Goal: Information Seeking & Learning: Learn about a topic

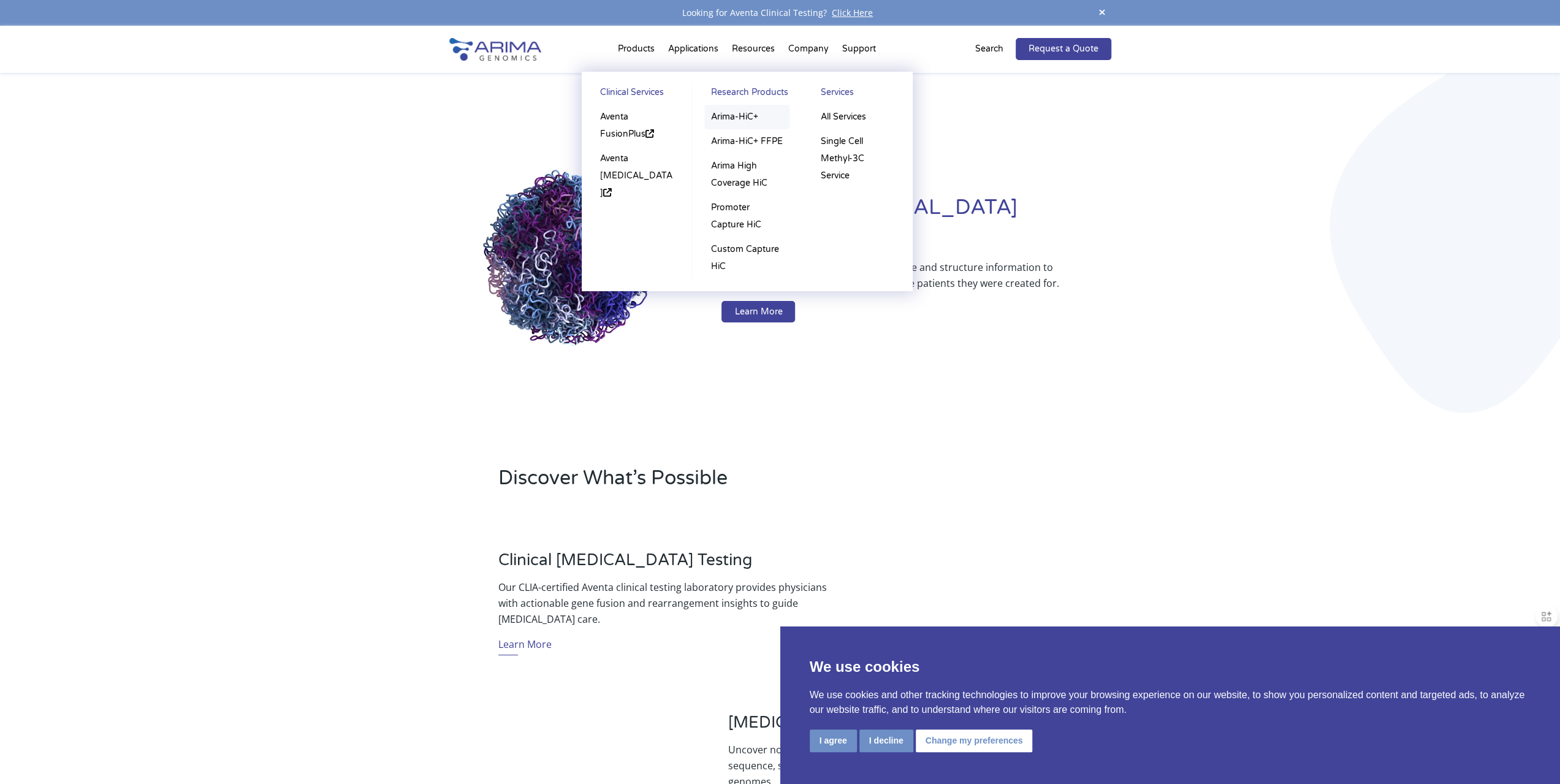
click at [743, 116] on link "Arima-HiC+" at bounding box center [746, 117] width 85 height 24
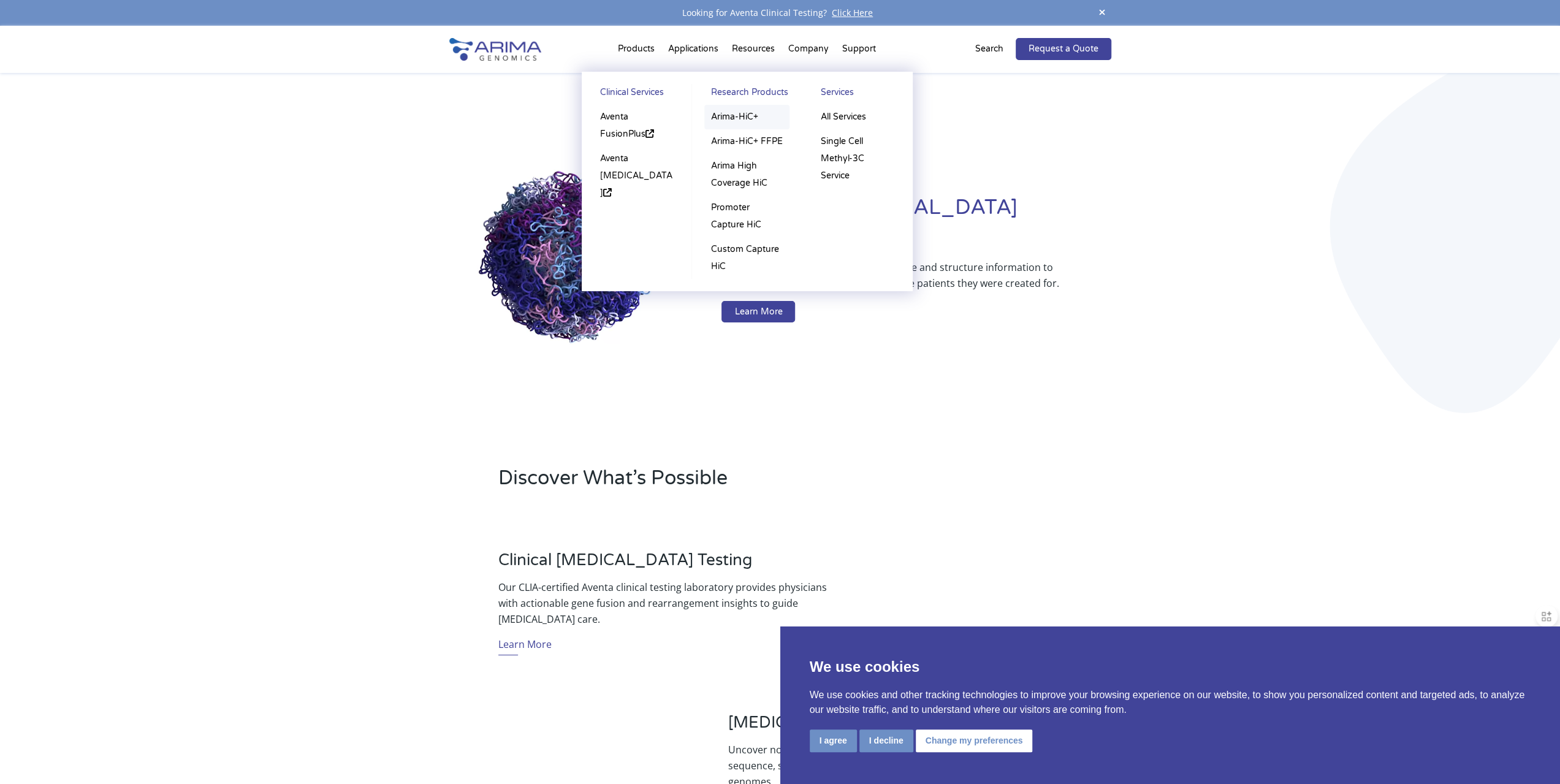
click at [747, 117] on link "Arima-HiC+" at bounding box center [746, 117] width 85 height 24
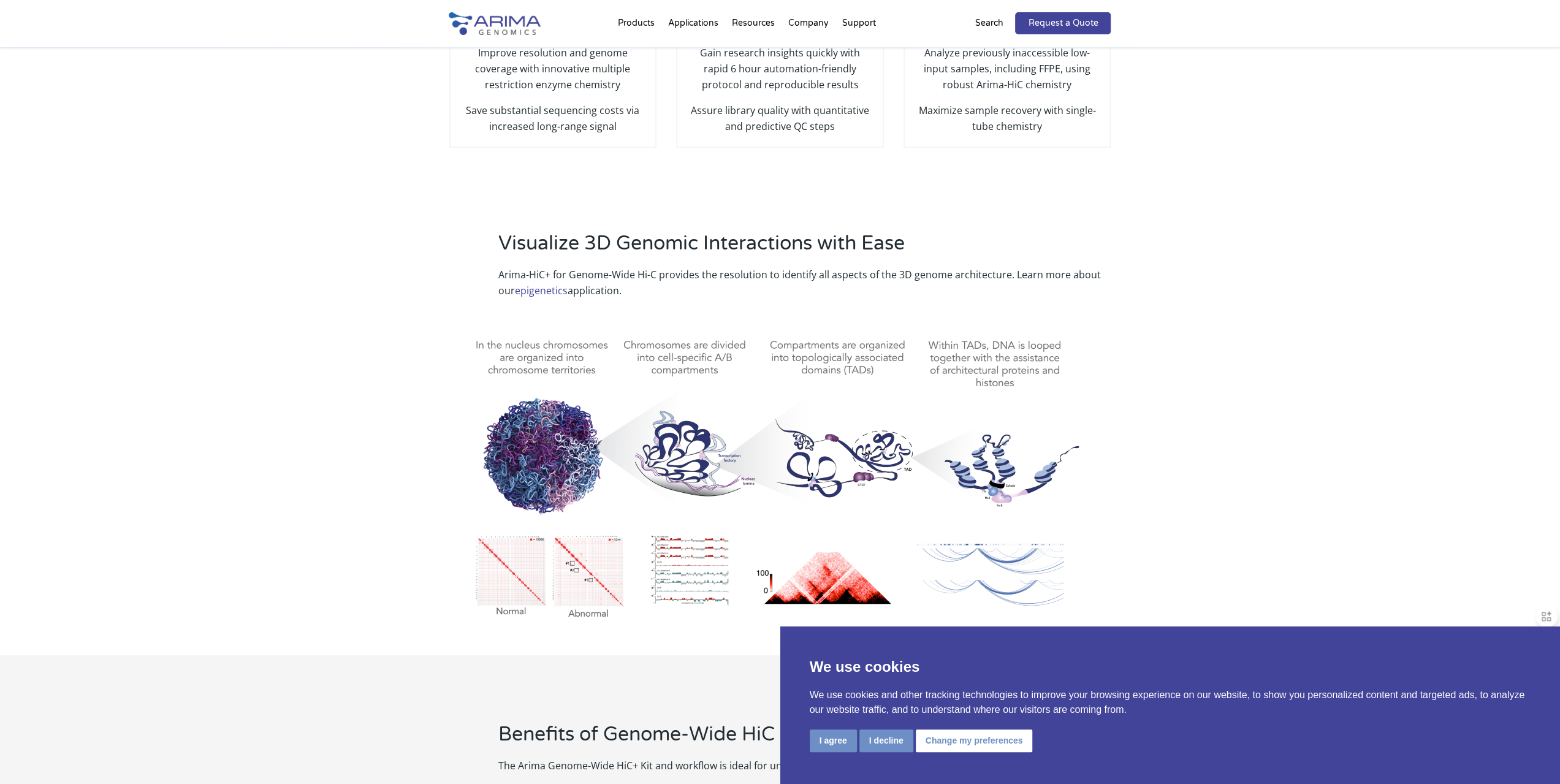
scroll to position [346, 0]
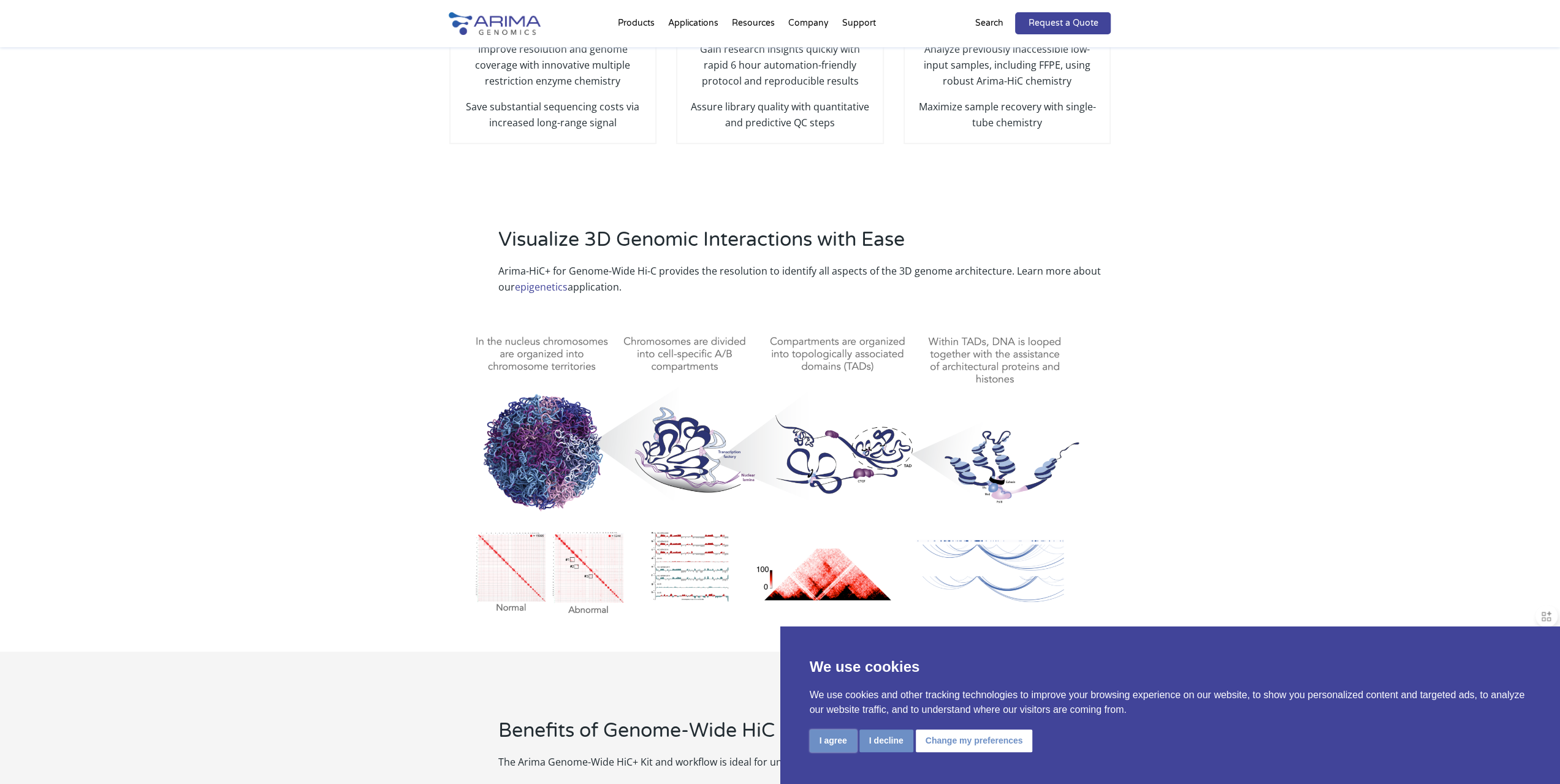
click at [827, 744] on button "I agree" at bounding box center [833, 740] width 47 height 23
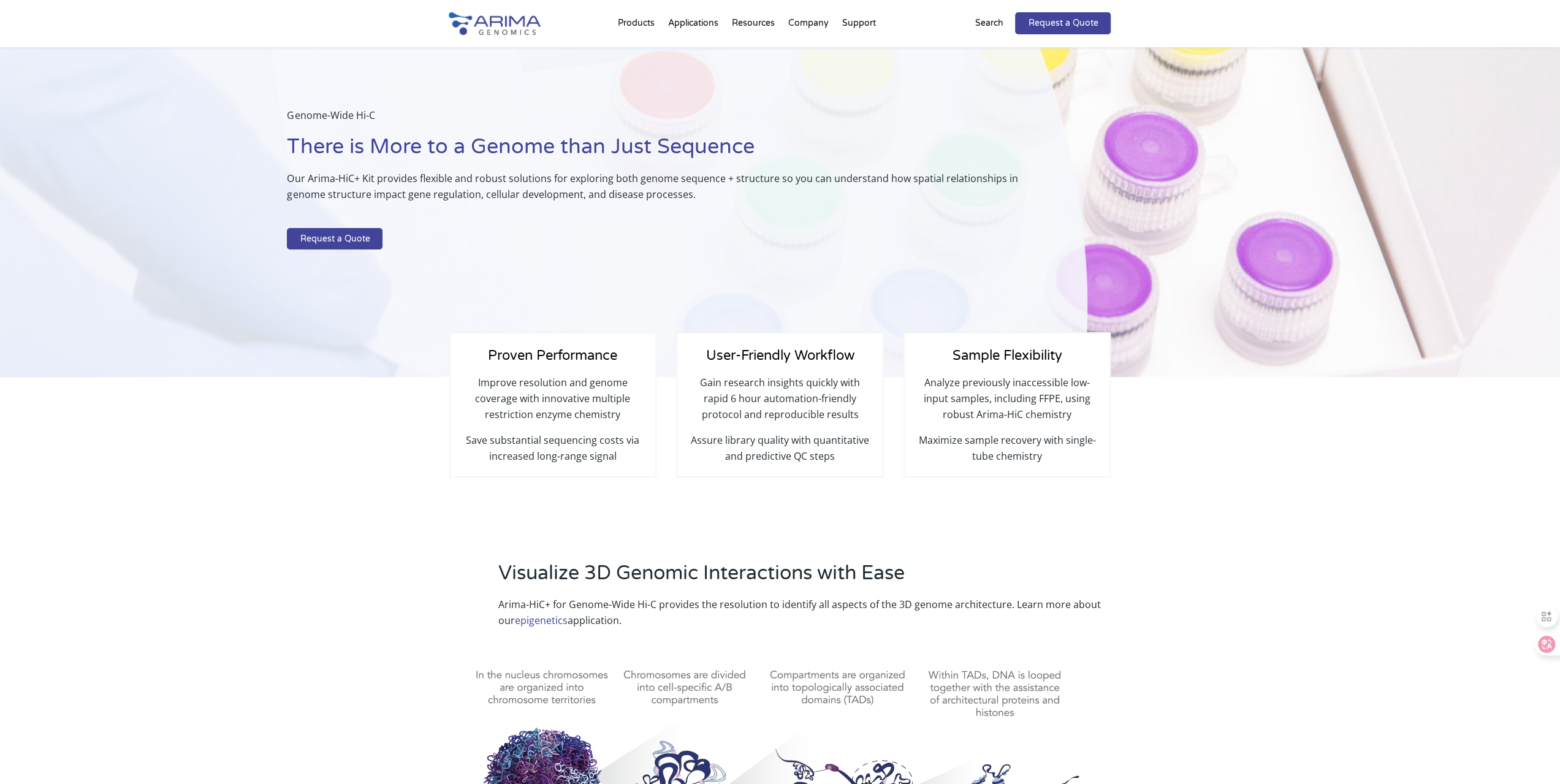
scroll to position [11, 0]
click at [543, 353] on span "Proven Performance" at bounding box center [552, 357] width 129 height 16
click at [790, 357] on span "User-Friendly Workflow" at bounding box center [780, 357] width 148 height 16
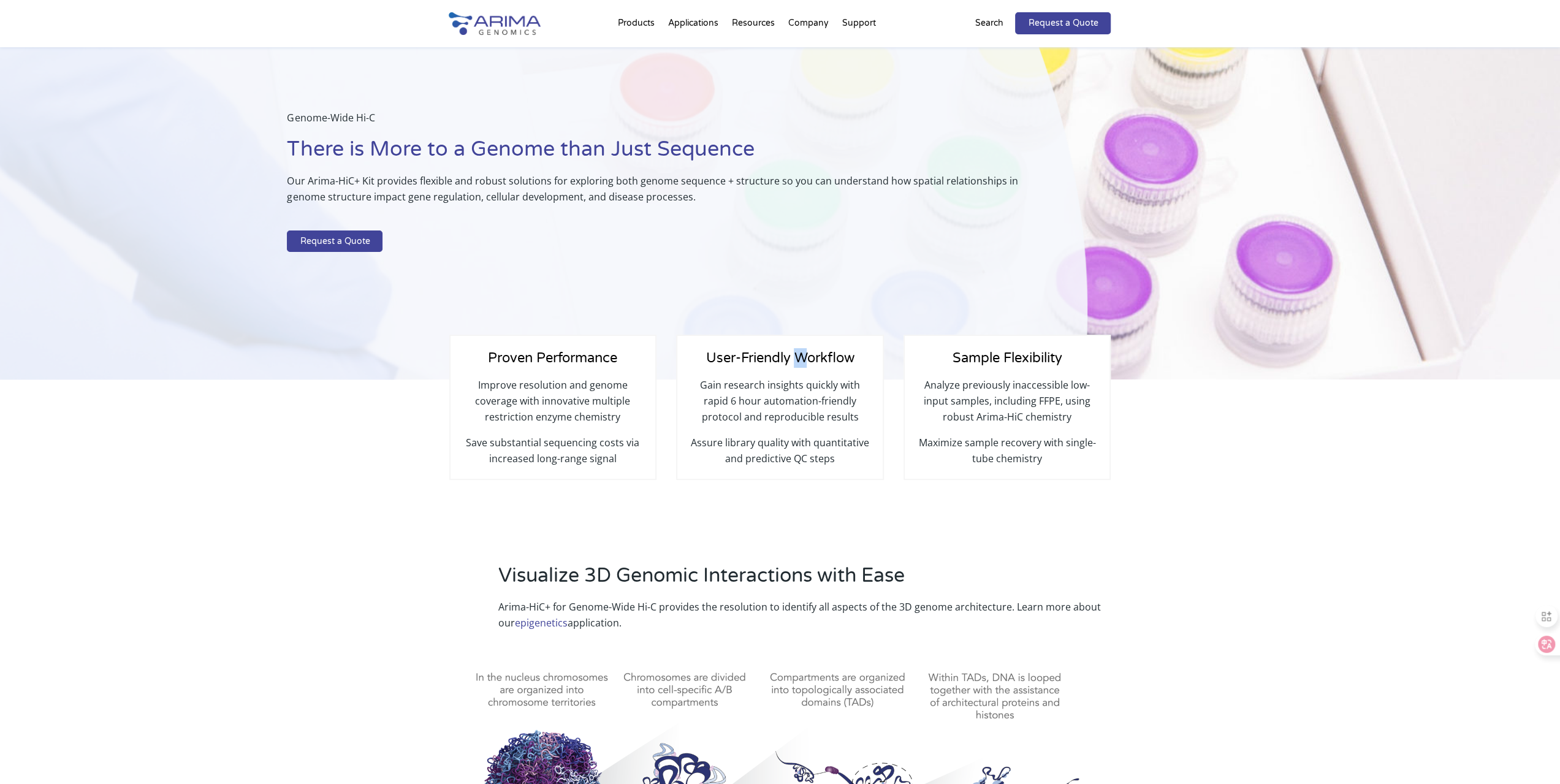
click at [790, 357] on span "User-Friendly Workflow" at bounding box center [780, 357] width 148 height 16
click at [996, 352] on span "Sample Flexibility" at bounding box center [1007, 357] width 109 height 16
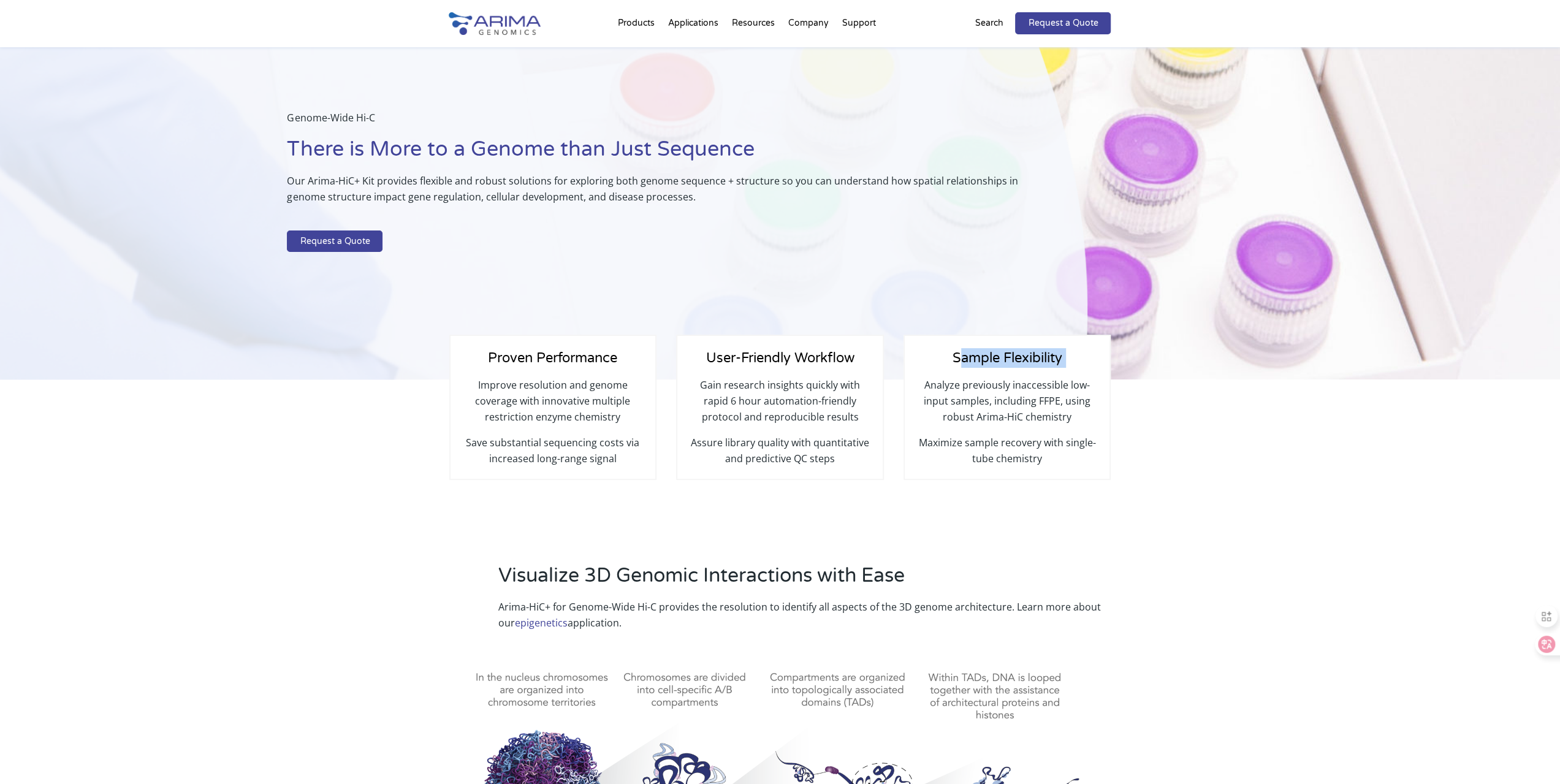
click at [996, 352] on span "Sample Flexibility" at bounding box center [1007, 357] width 109 height 16
click at [465, 290] on div "Genome-Wide Hi-C There is More to a Genome than Just Sequence Our Arima-HiC+ Ki…" at bounding box center [543, 207] width 1087 height 343
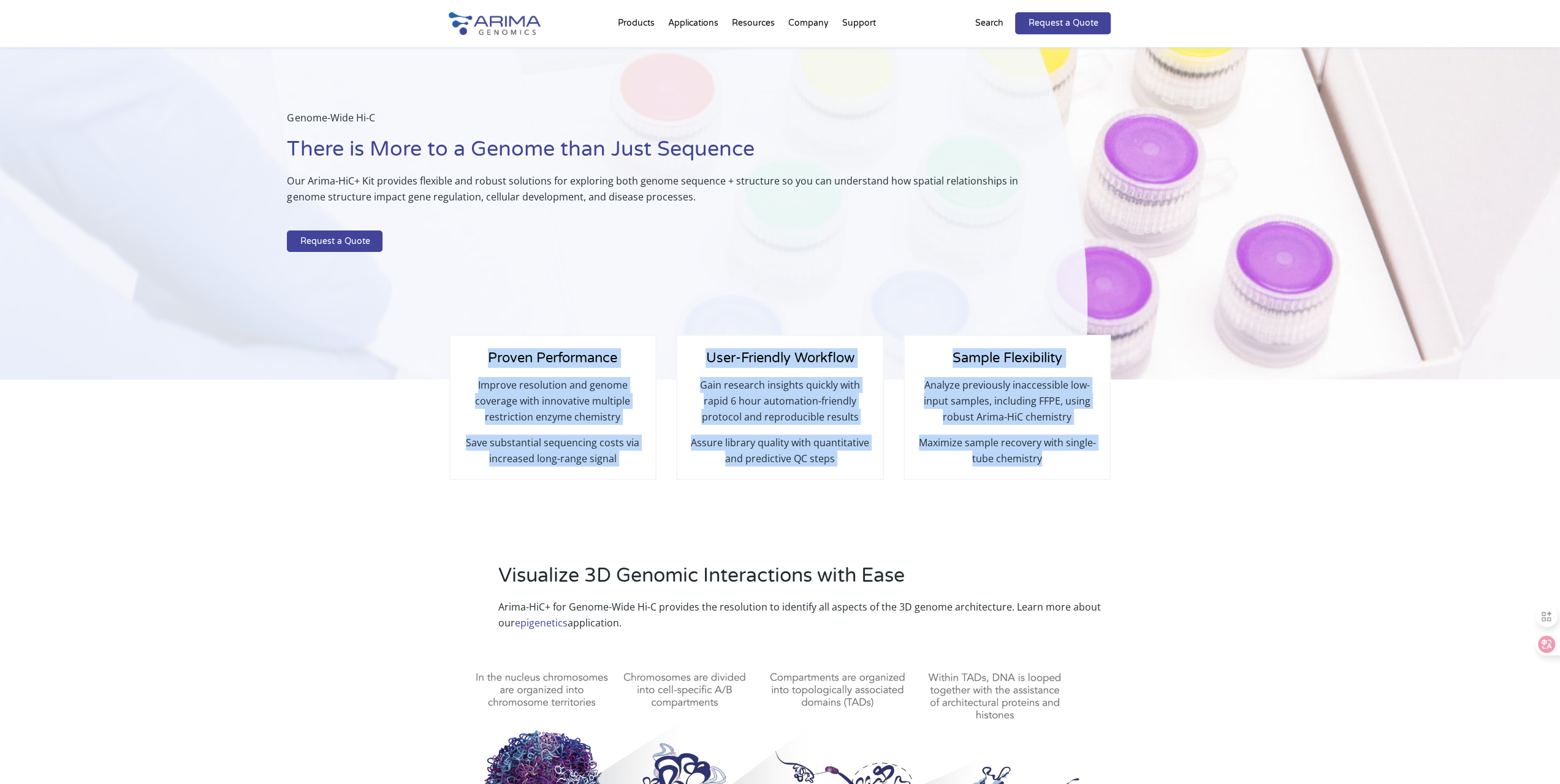
drag, startPoint x: 481, startPoint y: 353, endPoint x: 1066, endPoint y: 463, distance: 595.3
click at [1066, 463] on div "Proven Performance Improve resolution and genome coverage with innovative multi…" at bounding box center [780, 438] width 662 height 117
click at [1064, 463] on p "Maximize sample recovery with single-tube chemistry" at bounding box center [1007, 451] width 181 height 32
click at [992, 485] on div "Analyze previously inaccessible low-input samples, including FFPE, using robust…" at bounding box center [1007, 436] width 181 height 119
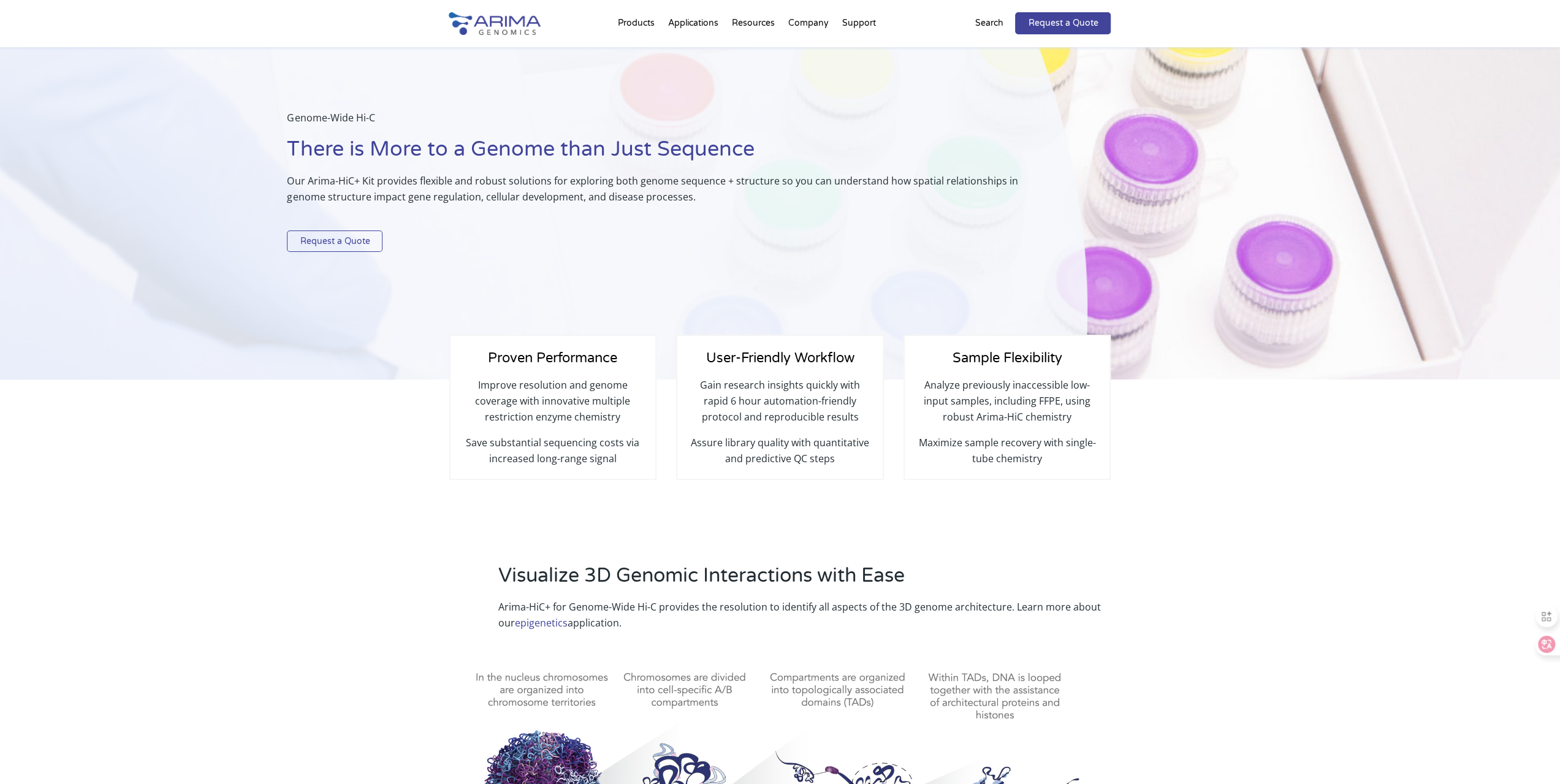
click at [356, 237] on link "Request a Quote" at bounding box center [334, 241] width 96 height 22
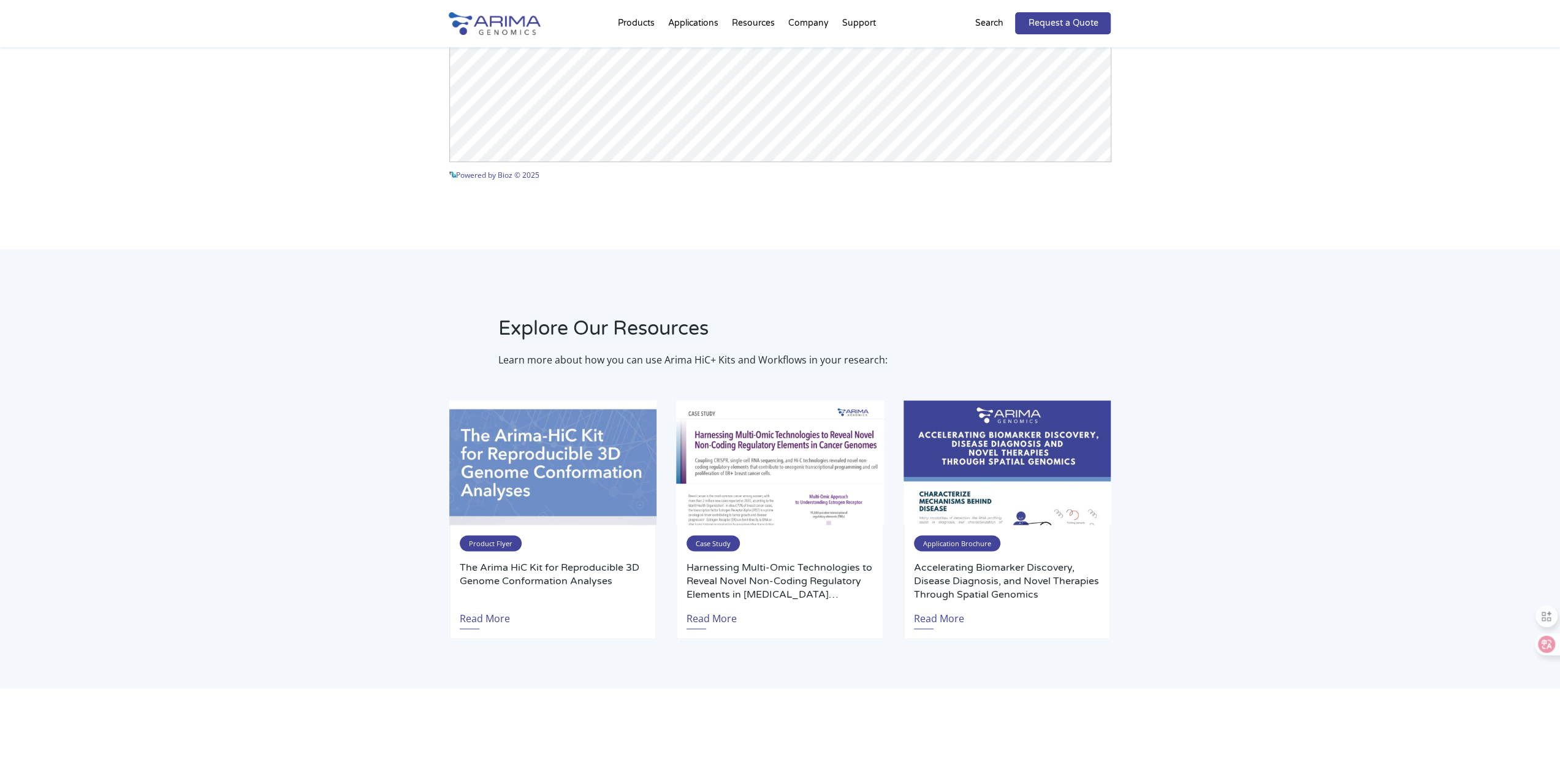
scroll to position [2035, 0]
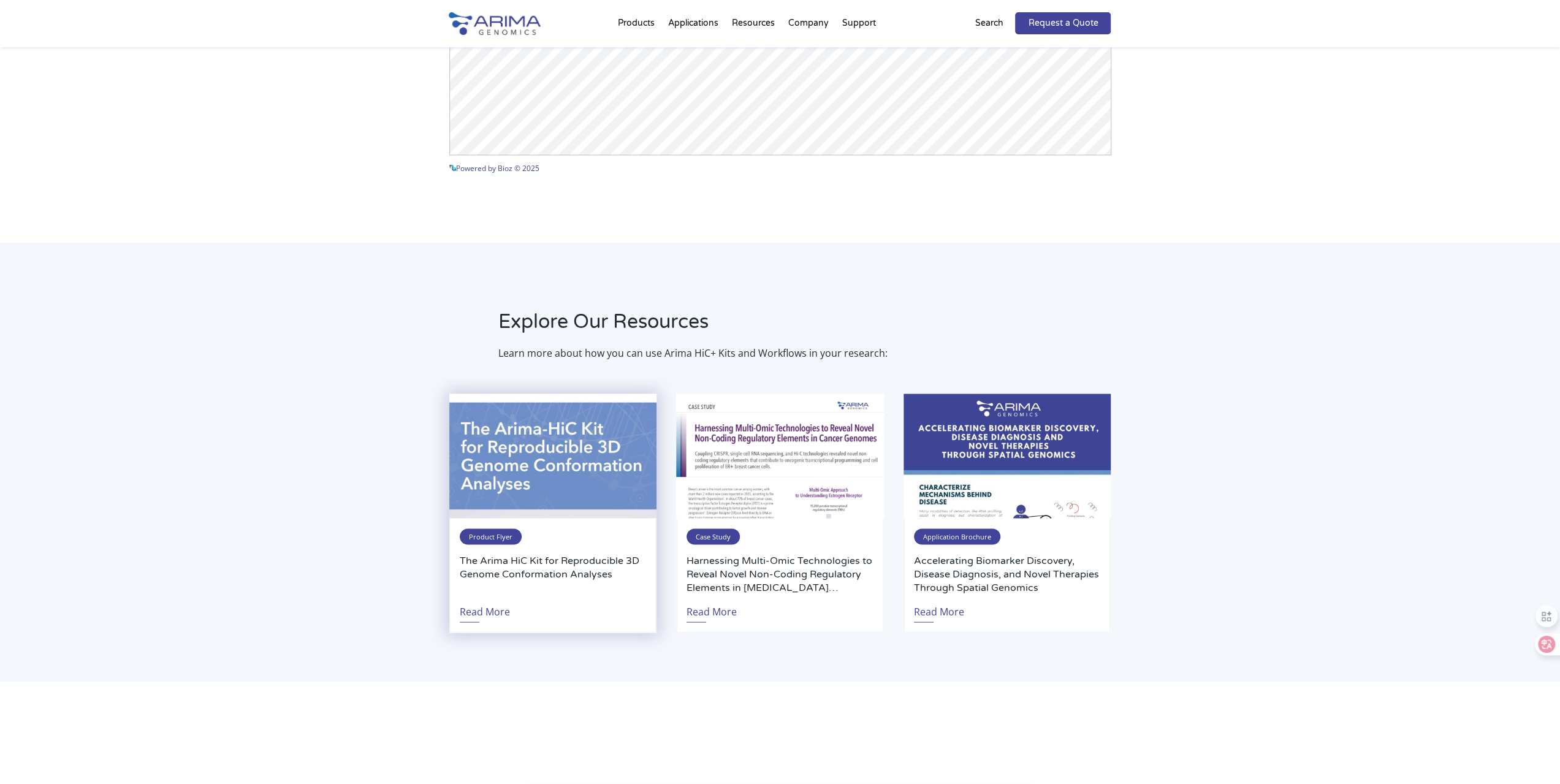
click at [482, 530] on span "Product Flyer" at bounding box center [490, 536] width 62 height 16
click at [499, 538] on span "Product Flyer" at bounding box center [490, 536] width 62 height 16
click at [492, 605] on link "Read More" at bounding box center [485, 607] width 50 height 28
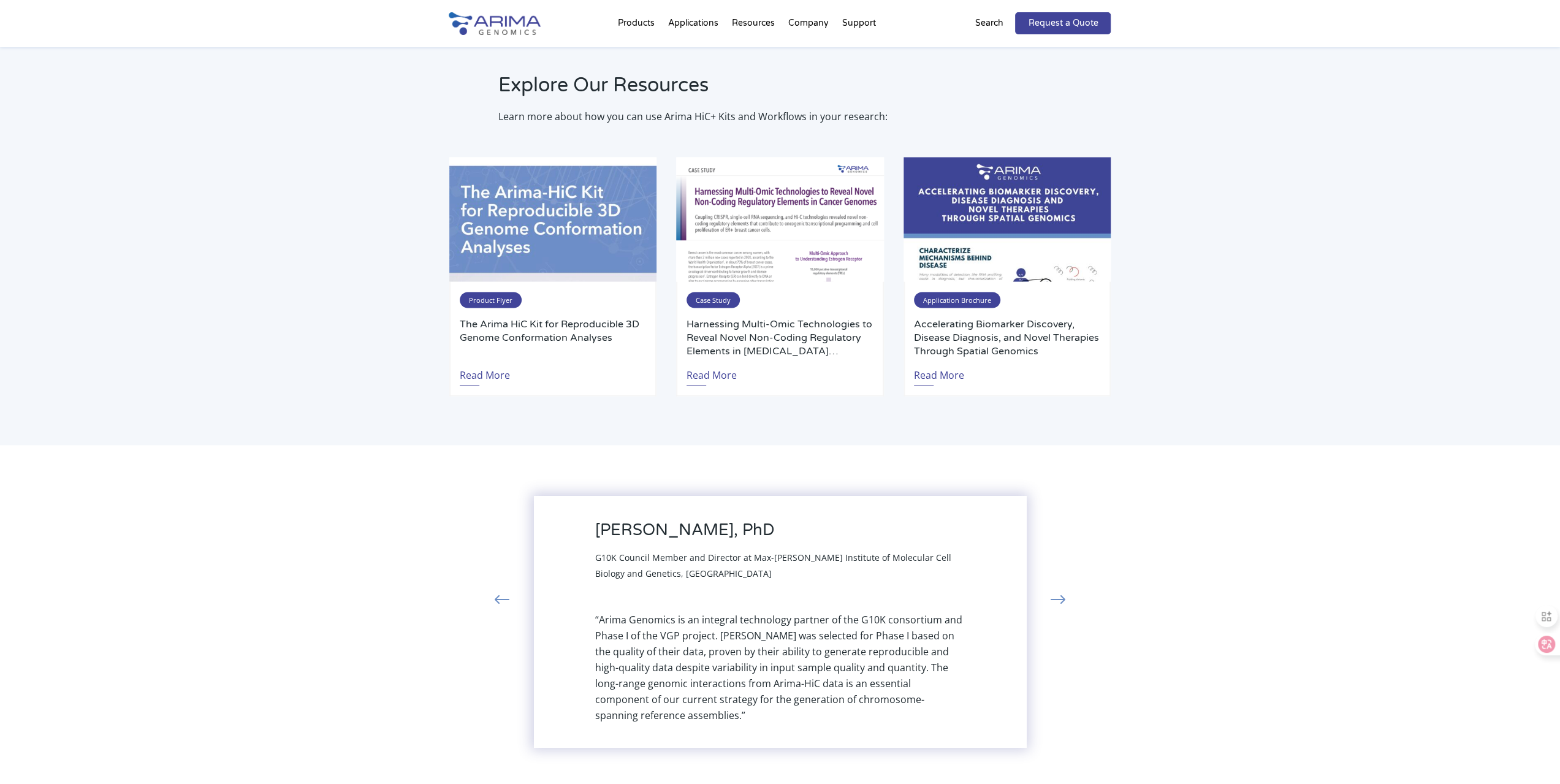
scroll to position [2282, 0]
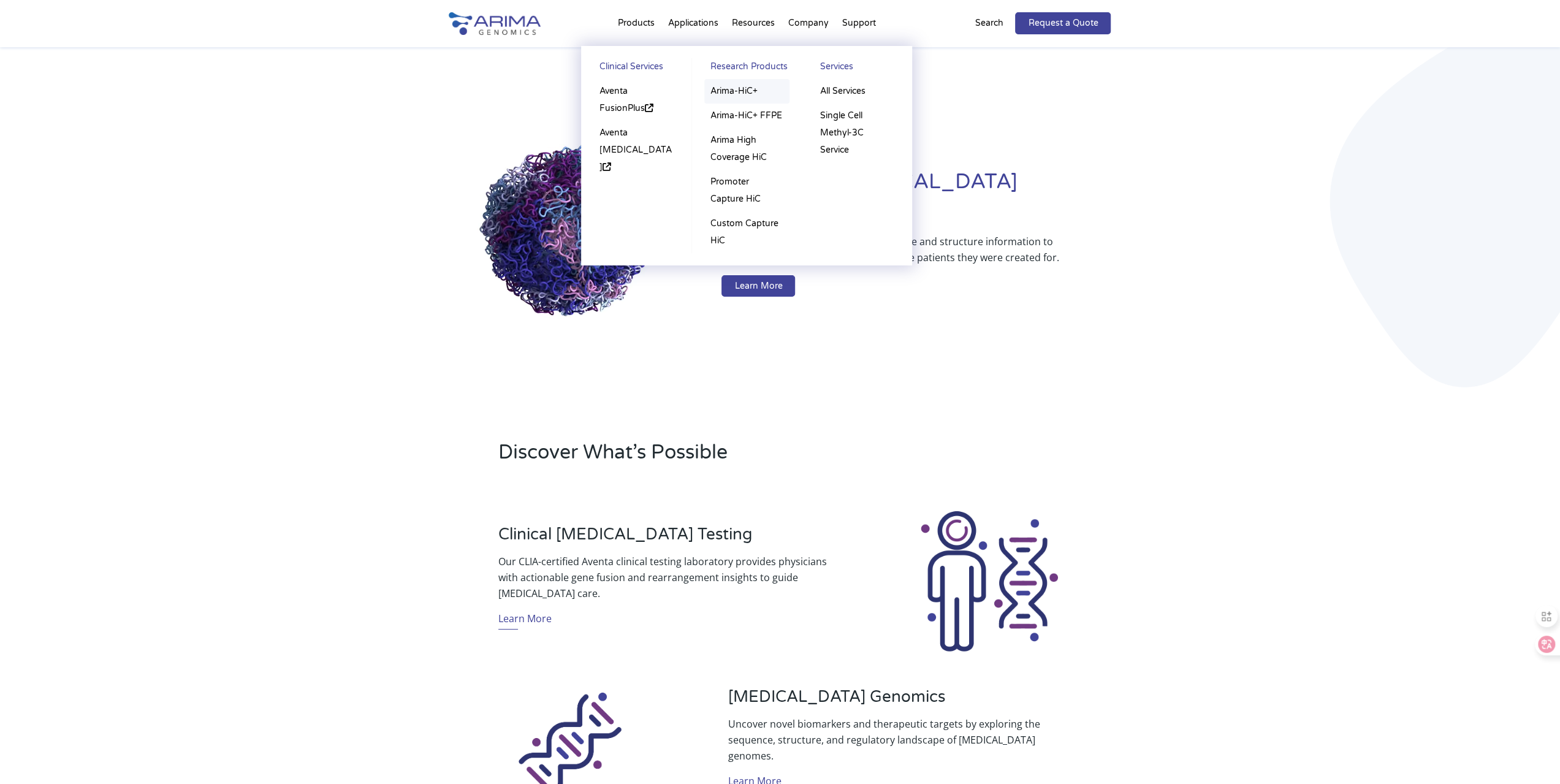
click at [718, 93] on link "Arima-HiC+" at bounding box center [746, 91] width 85 height 24
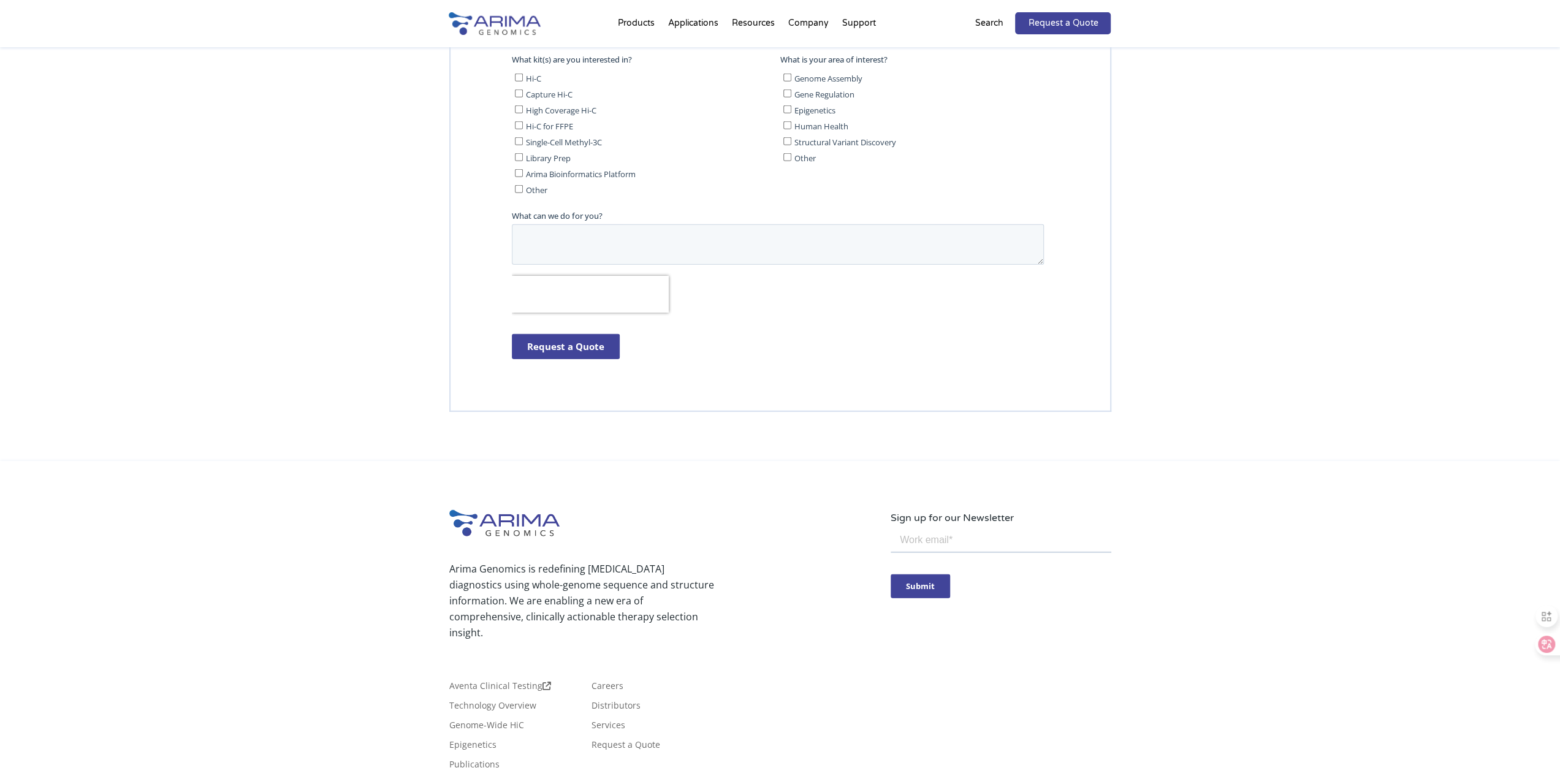
scroll to position [3396, 0]
